Goal: Book appointment/travel/reservation

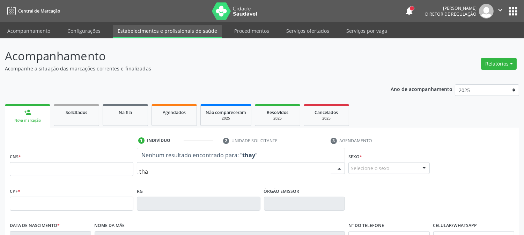
type input "thay"
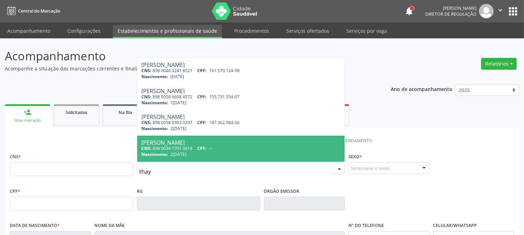
click at [155, 158] on span "[PERSON_NAME] CNS: 898 0034 1701 0618 CPF: -- Nascimento: 2[DATE]" at bounding box center [240, 149] width 207 height 26
type input "898 0034 1701 0618"
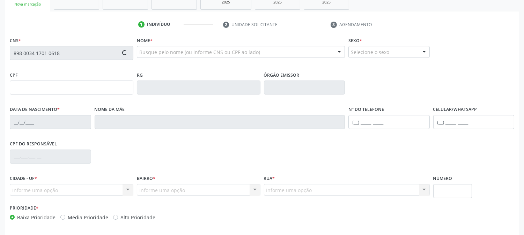
type input "2[DATE]"
type input "[PERSON_NAME]"
type input "[PHONE_NUMBER]"
type input "048.703.774-03"
type input "611"
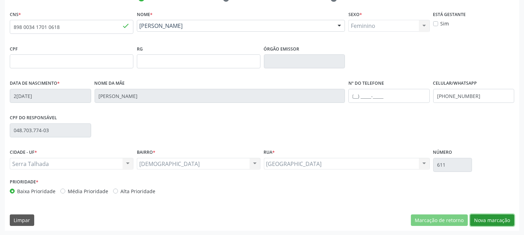
click at [486, 221] on button "Nova marcação" at bounding box center [492, 221] width 44 height 12
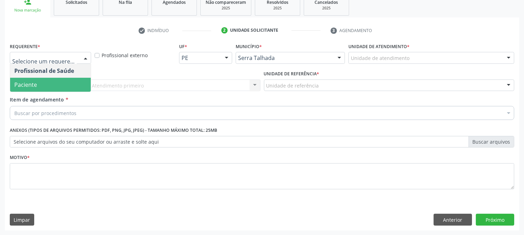
click at [59, 86] on span "Paciente" at bounding box center [50, 85] width 81 height 14
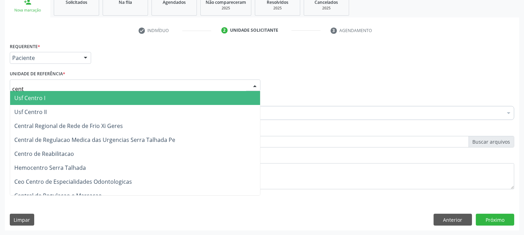
type input "centr"
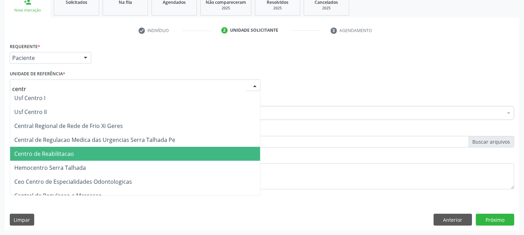
click at [73, 151] on span "Centro de Reabilitacao" at bounding box center [135, 154] width 250 height 14
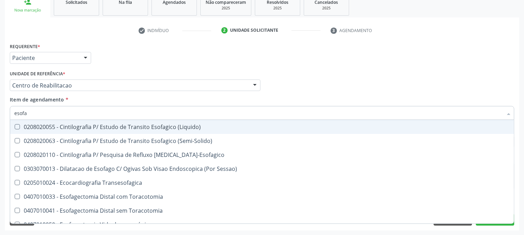
type input "esofag"
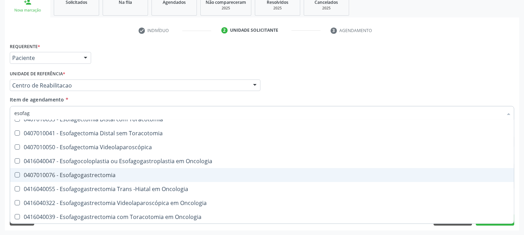
scroll to position [116, 0]
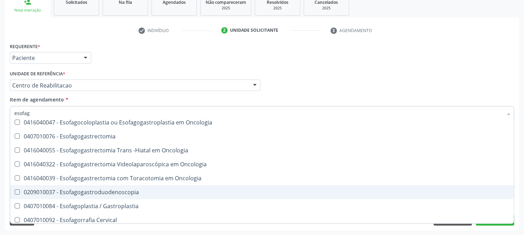
click at [85, 193] on div "0209010037 - Esofagogastroduodenoscopia" at bounding box center [262, 193] width 496 height 6
checkbox Esofagogastroduodenoscopia "true"
click at [0, 190] on div "Acompanhamento Acompanhe a situação das marcações correntes e finalizadas Relat…" at bounding box center [262, 82] width 524 height 308
checkbox \(Semi-Solido\) "true"
checkbox Esofagogastroduodenoscopia "false"
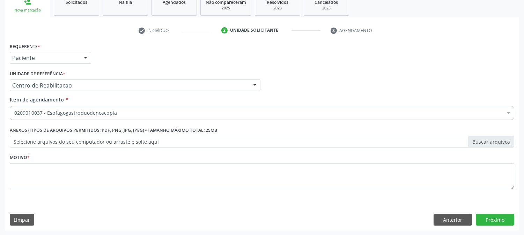
scroll to position [0, 0]
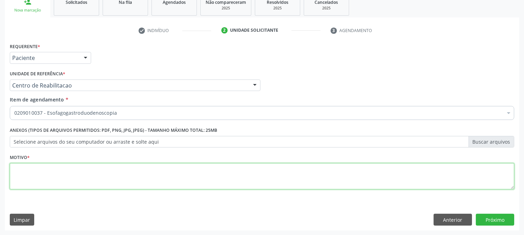
click at [86, 182] on textarea at bounding box center [262, 176] width 505 height 27
type textarea "."
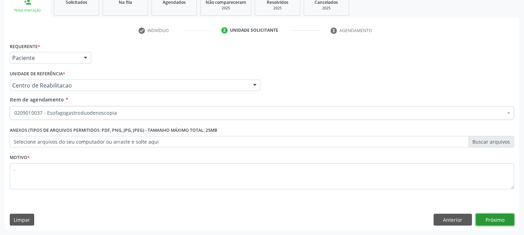
click at [494, 222] on button "Próximo" at bounding box center [495, 220] width 38 height 12
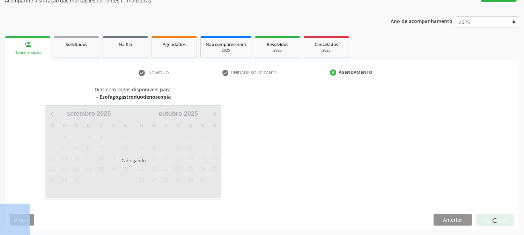
scroll to position [89, 0]
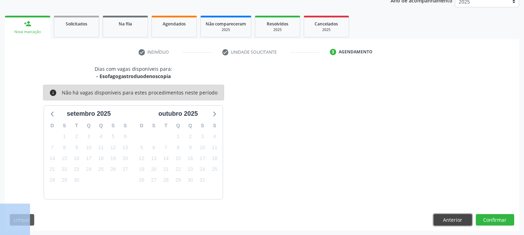
click at [459, 216] on button "Anterior" at bounding box center [453, 220] width 38 height 12
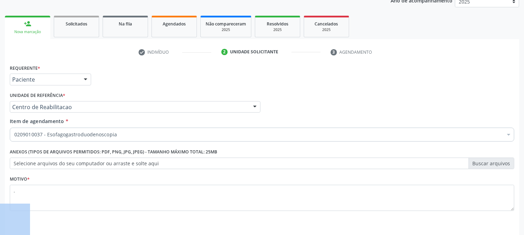
scroll to position [110, 0]
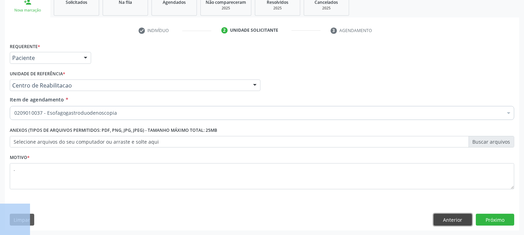
click at [460, 219] on button "Anterior" at bounding box center [453, 220] width 38 height 12
